Goal: Find specific page/section: Locate a particular part of the current website

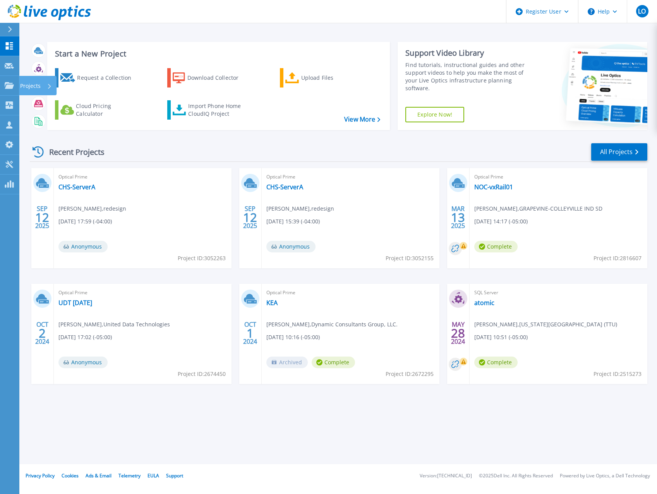
click at [24, 85] on p "Projects" at bounding box center [30, 86] width 21 height 20
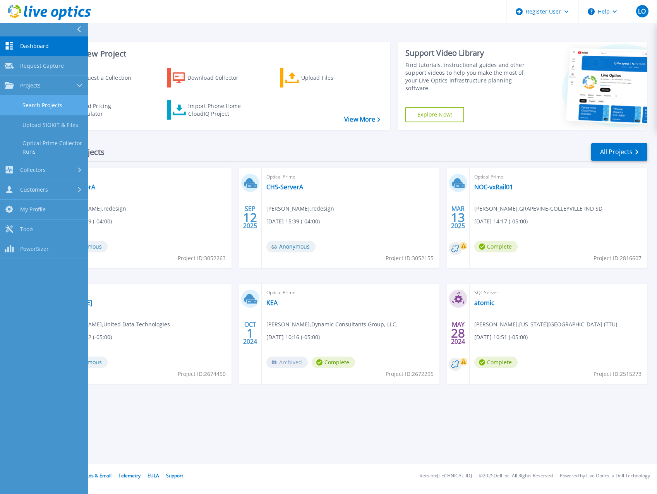
click at [44, 106] on link "Search Projects" at bounding box center [44, 106] width 88 height 20
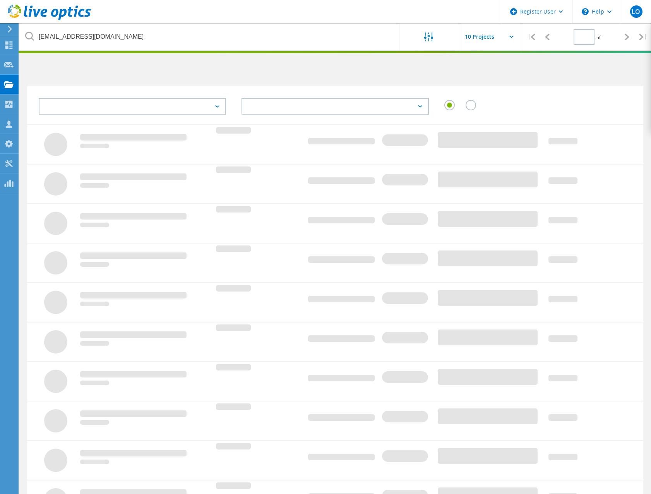
type input "1"
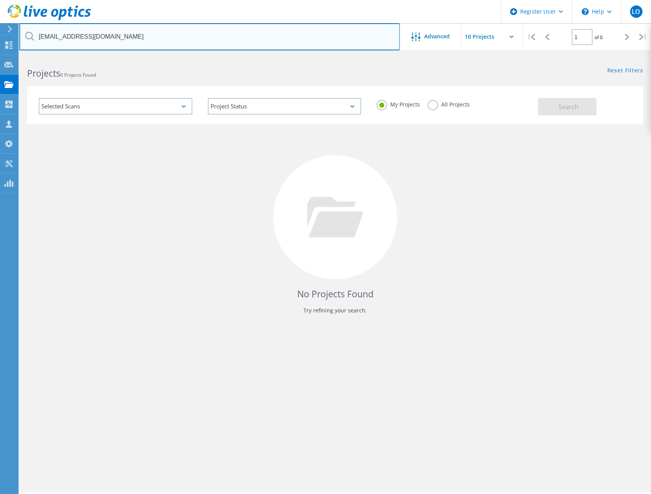
click at [130, 36] on input "[EMAIL_ADDRESS][DOMAIN_NAME]" at bounding box center [209, 36] width 380 height 27
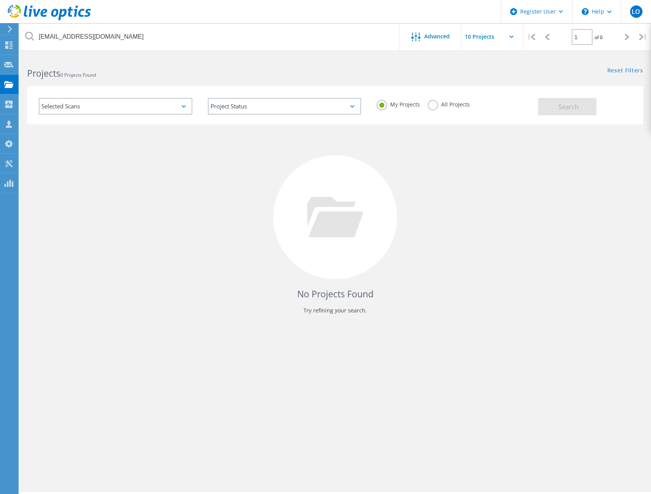
click at [435, 106] on label "All Projects" at bounding box center [449, 103] width 42 height 7
click at [0, 0] on input "All Projects" at bounding box center [0, 0] width 0 height 0
click at [552, 111] on button "Search" at bounding box center [567, 106] width 58 height 17
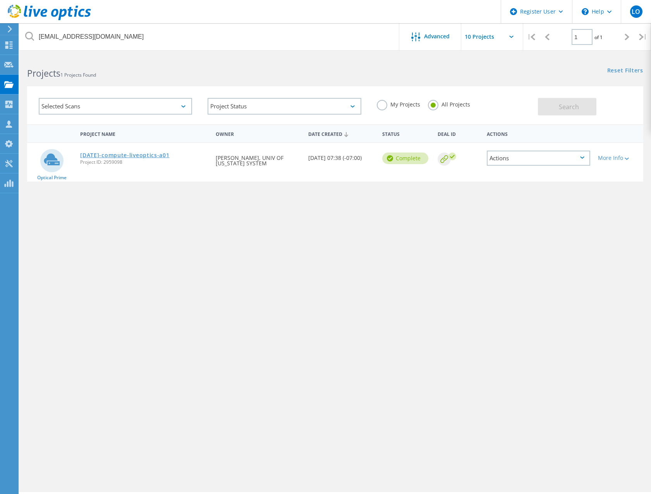
click at [126, 155] on link "[DATE]-compute-liveoptics-a01" at bounding box center [124, 154] width 89 height 5
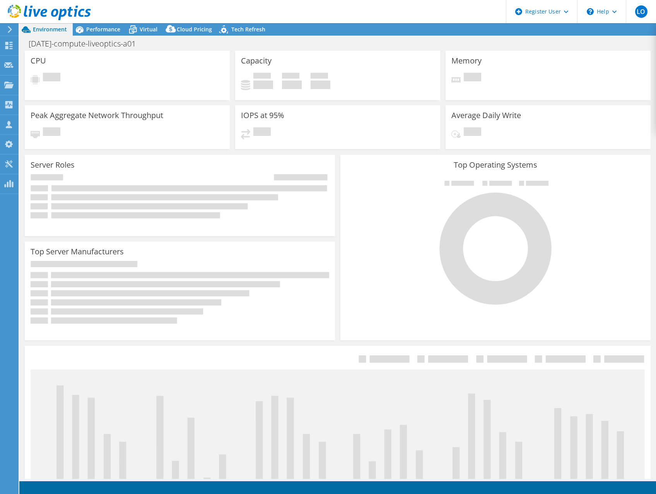
select select "USWest"
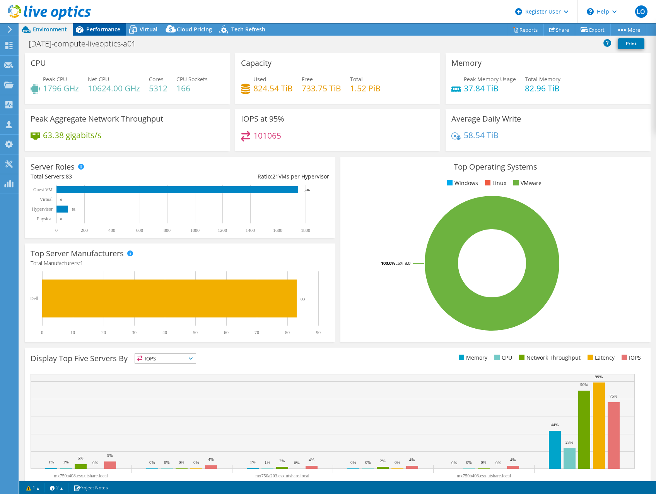
click at [98, 30] on span "Performance" at bounding box center [103, 29] width 34 height 7
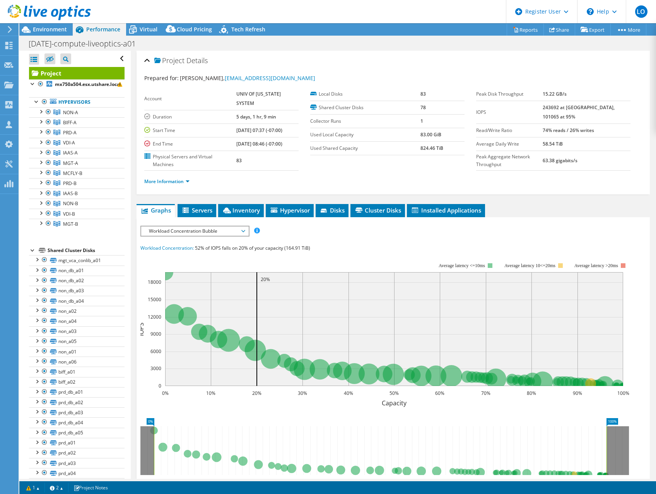
click at [193, 230] on span "Workload Concentration Bubble" at bounding box center [194, 230] width 99 height 9
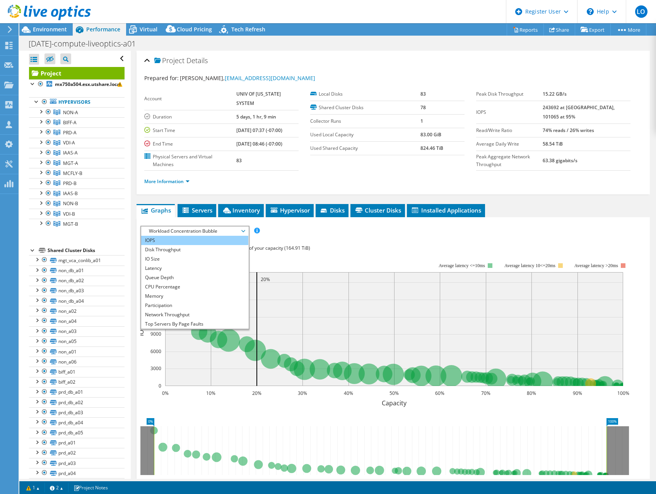
click at [173, 242] on li "IOPS" at bounding box center [194, 240] width 107 height 9
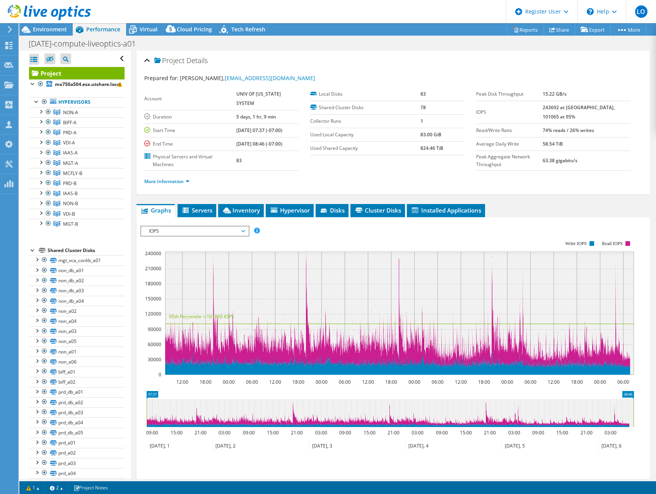
click at [207, 230] on span "IOPS" at bounding box center [194, 230] width 99 height 9
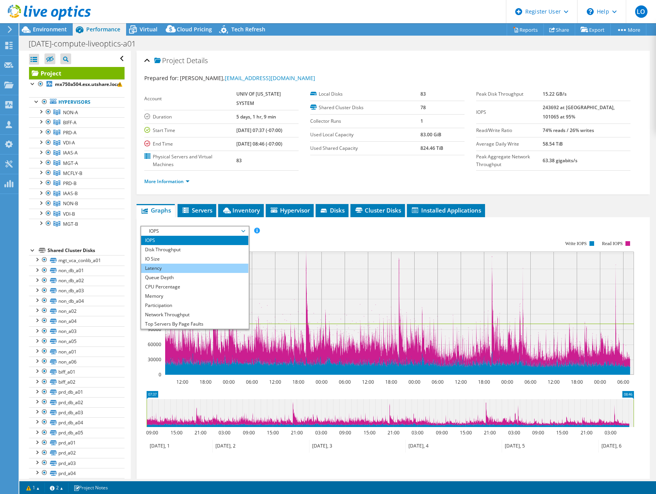
click at [169, 267] on li "Latency" at bounding box center [194, 268] width 107 height 9
